Goal: Information Seeking & Learning: Learn about a topic

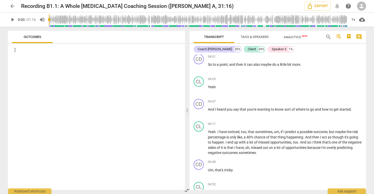
scroll to position [411, 0]
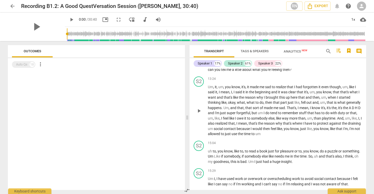
scroll to position [1165, 0]
click at [263, 120] on p "Um , it , um , you know , it's , it made me sad to realize that I had forgotten…" at bounding box center [285, 110] width 154 height 52
click at [33, 25] on span "play_arrow" at bounding box center [36, 26] width 13 height 13
click at [33, 25] on span "pause" at bounding box center [36, 26] width 13 height 13
type input "2"
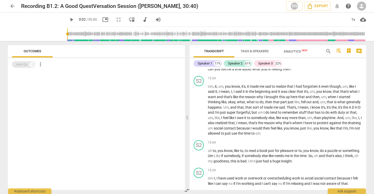
click at [25, 63] on div "Auto Qs" at bounding box center [21, 64] width 11 height 5
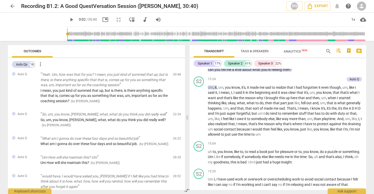
scroll to position [335, 0]
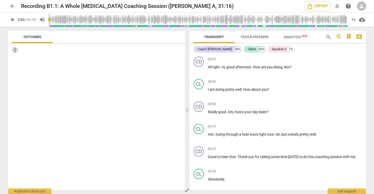
click at [13, 50] on span "more_vert" at bounding box center [15, 50] width 6 height 6
click at [89, 64] on div at bounding box center [187, 97] width 374 height 194
click at [89, 64] on div at bounding box center [96, 123] width 177 height 134
click at [104, 63] on div at bounding box center [96, 123] width 177 height 134
click at [12, 7] on span "arrow_back" at bounding box center [12, 6] width 6 height 6
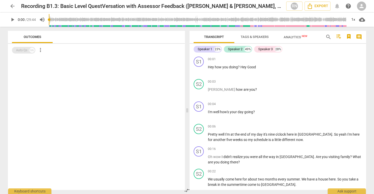
click at [25, 50] on div "Auto Qs" at bounding box center [21, 50] width 11 height 5
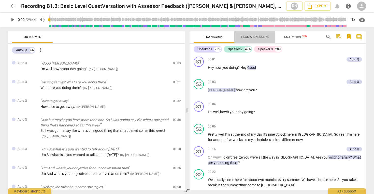
click at [254, 36] on span "Tags & Speakers" at bounding box center [255, 37] width 28 height 4
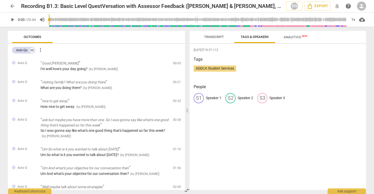
click at [210, 37] on span "Transcript" at bounding box center [214, 37] width 20 height 4
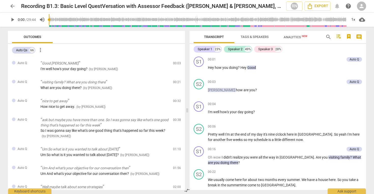
click at [34, 38] on span "Outcomes" at bounding box center [33, 37] width 18 height 4
click at [40, 50] on span "more_vert" at bounding box center [40, 50] width 6 height 6
click at [19, 50] on div at bounding box center [187, 97] width 374 height 194
click at [19, 50] on div "Auto Qs" at bounding box center [21, 50] width 11 height 5
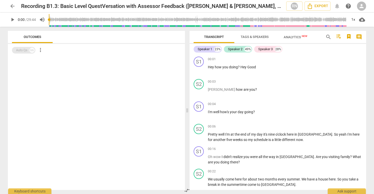
click at [19, 50] on div "Auto Qs" at bounding box center [21, 50] width 11 height 5
click at [67, 19] on input "range" at bounding box center [198, 19] width 299 height 16
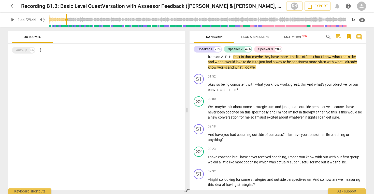
click at [12, 21] on span "play_arrow" at bounding box center [12, 20] width 6 height 6
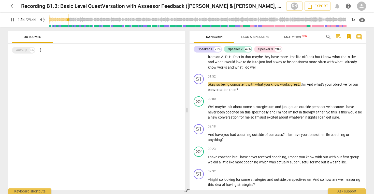
click at [12, 20] on span "pause" at bounding box center [12, 20] width 6 height 6
type input "115"
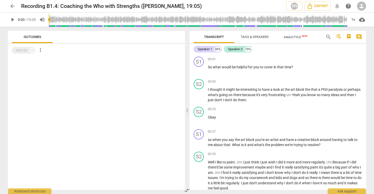
click at [13, 5] on span "arrow_back" at bounding box center [12, 6] width 6 height 6
